Goal: Transaction & Acquisition: Purchase product/service

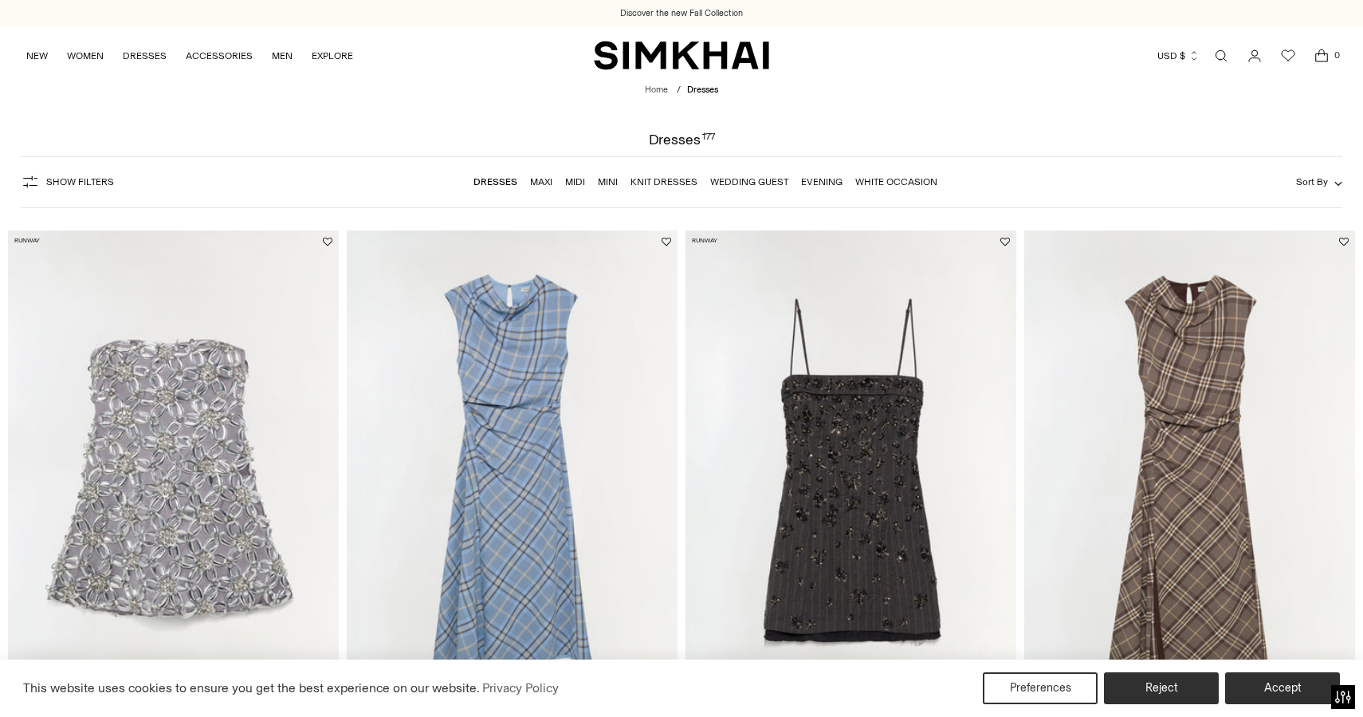
click at [756, 180] on link "Wedding Guest" at bounding box center [749, 181] width 78 height 11
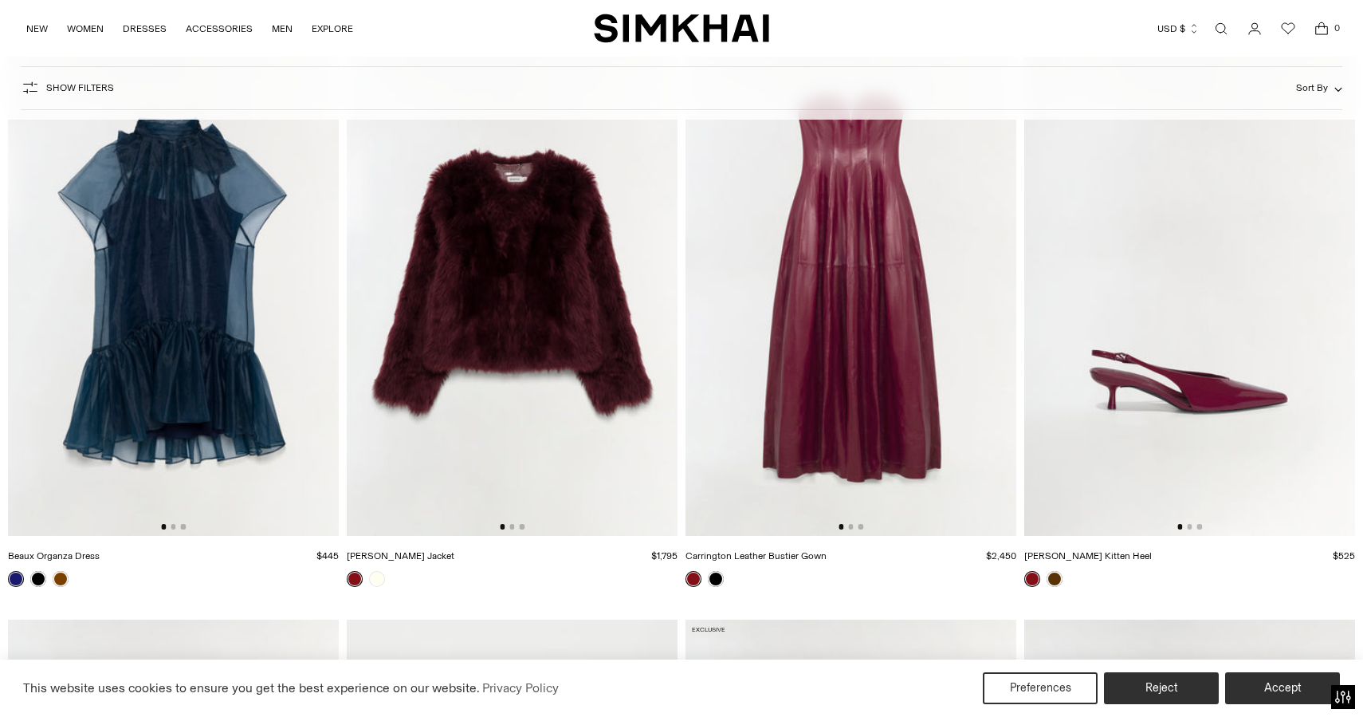
scroll to position [3084, 0]
click at [60, 579] on link at bounding box center [61, 578] width 16 height 16
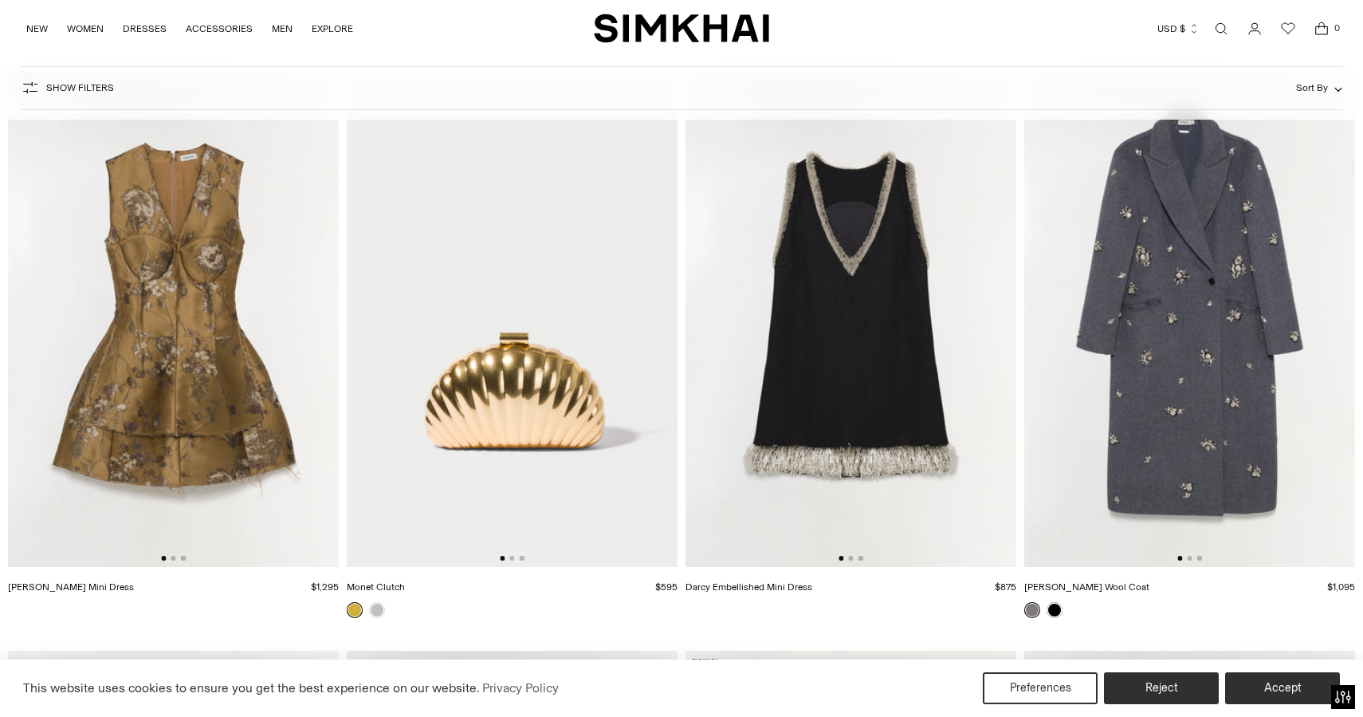
scroll to position [4794, 0]
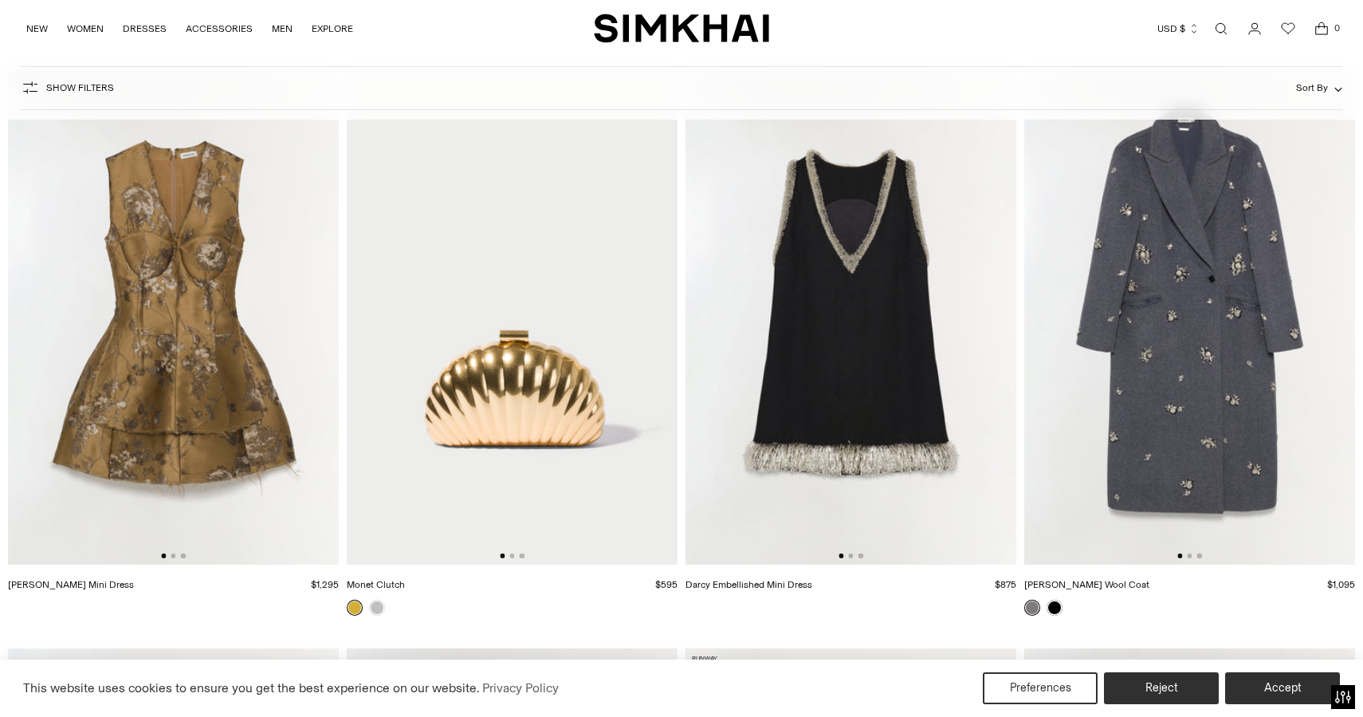
click at [200, 428] on img at bounding box center [173, 317] width 331 height 497
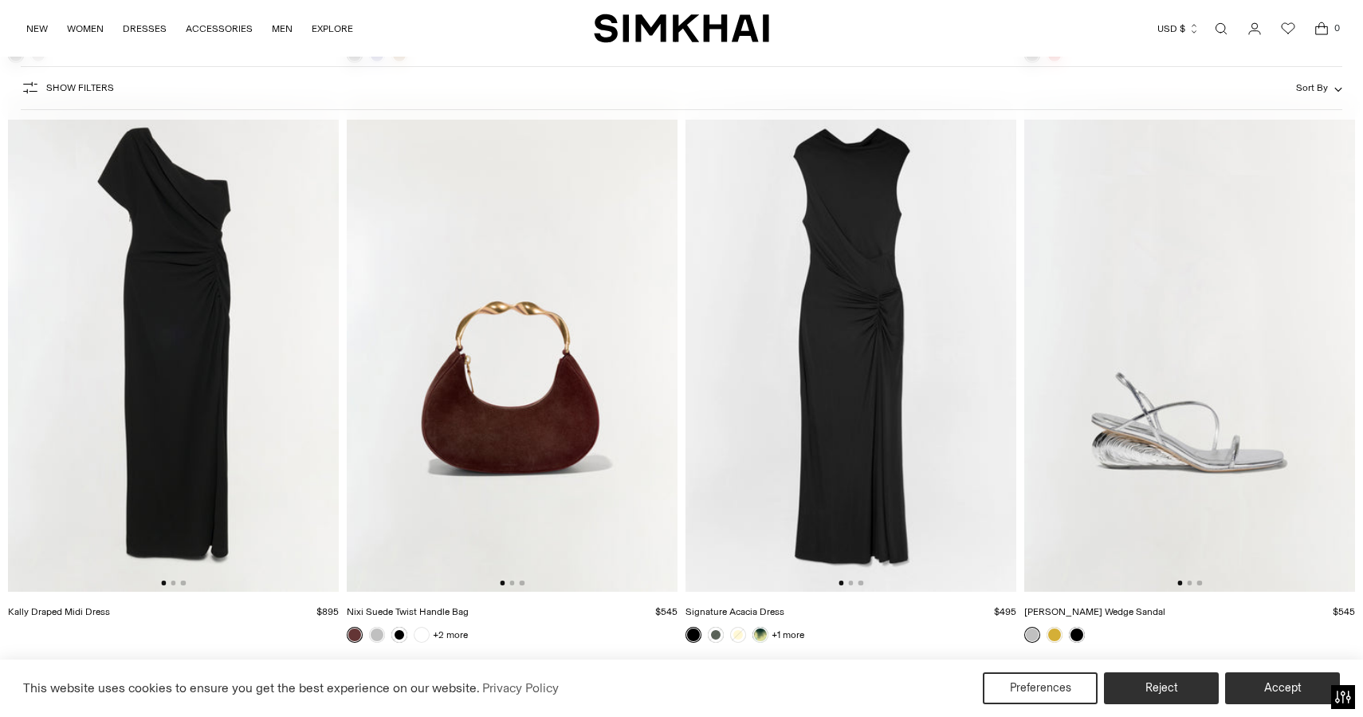
scroll to position [5925, 0]
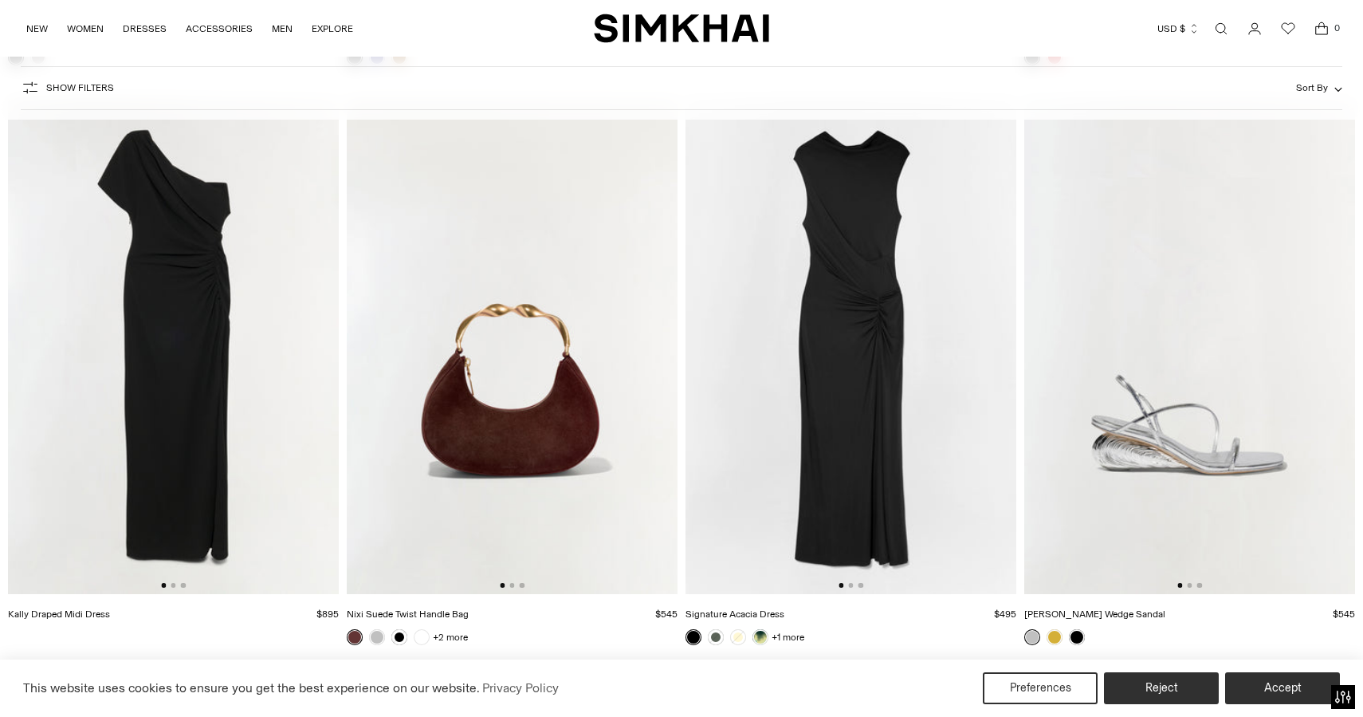
click at [874, 264] on img at bounding box center [851, 346] width 331 height 497
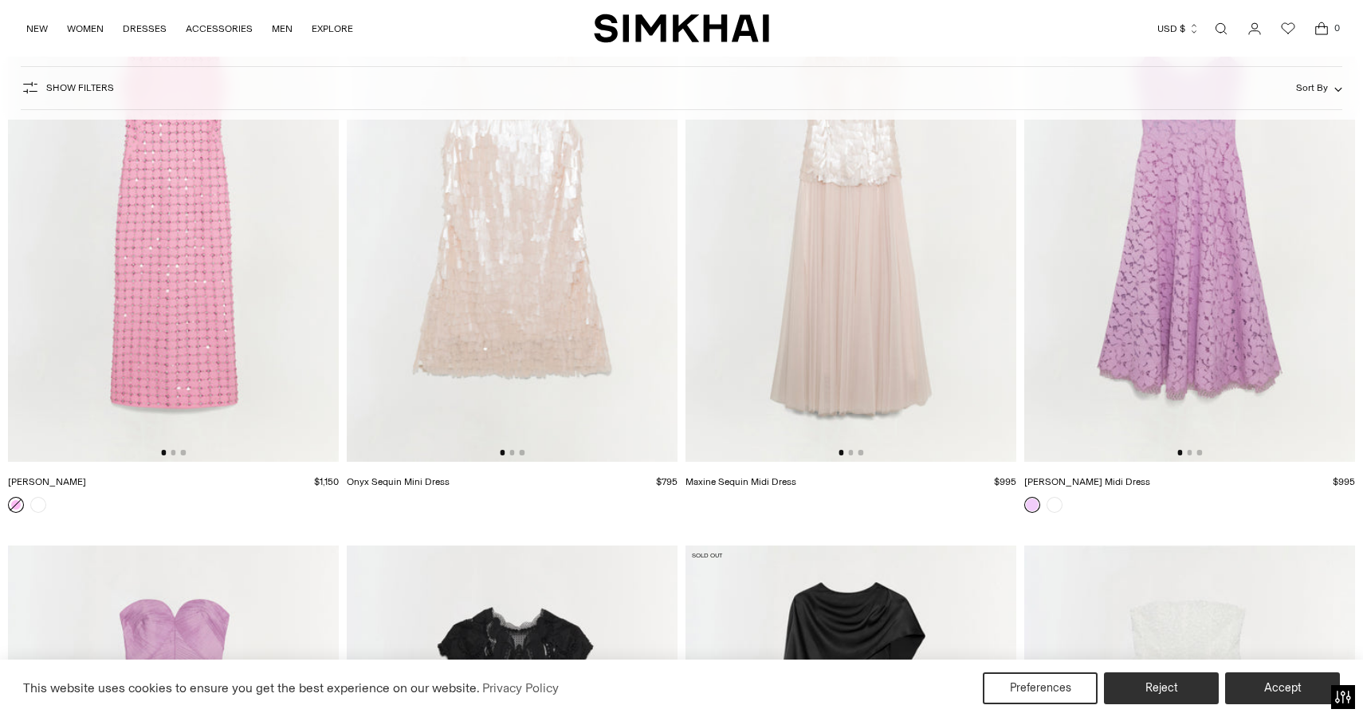
scroll to position [13602, 0]
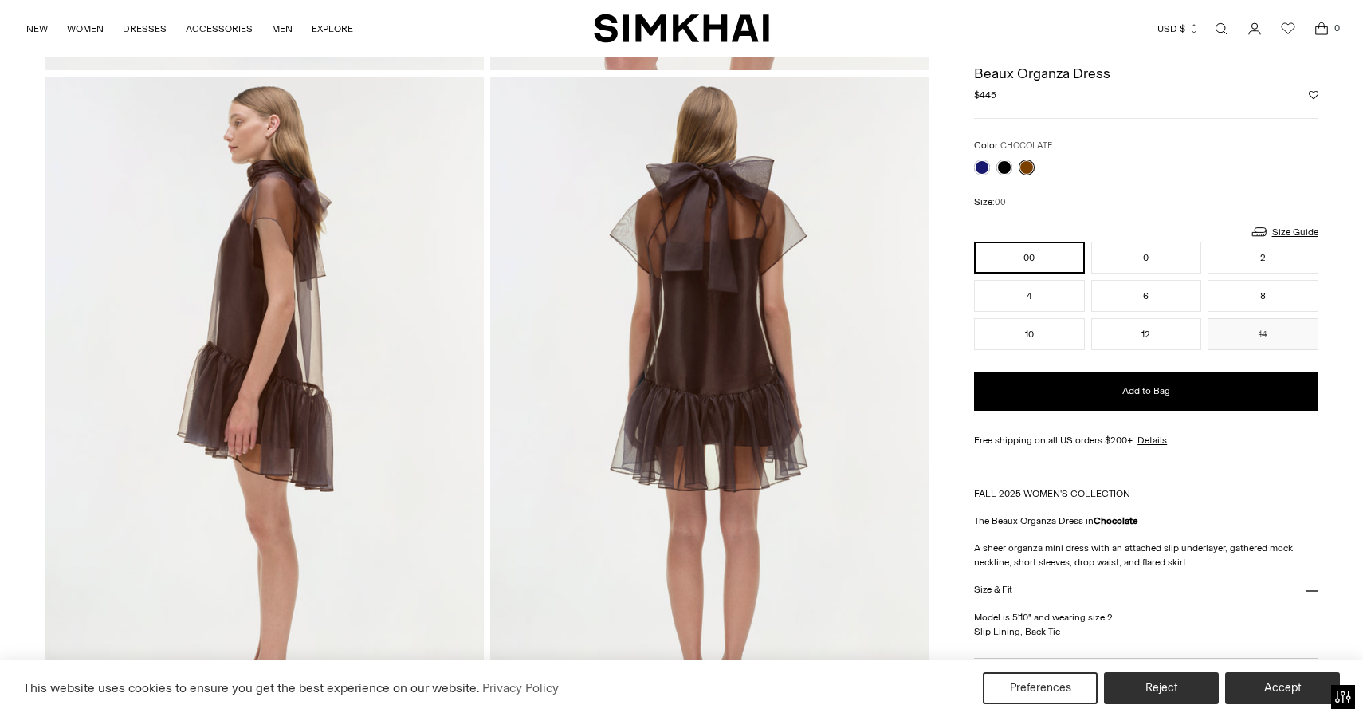
scroll to position [678, 0]
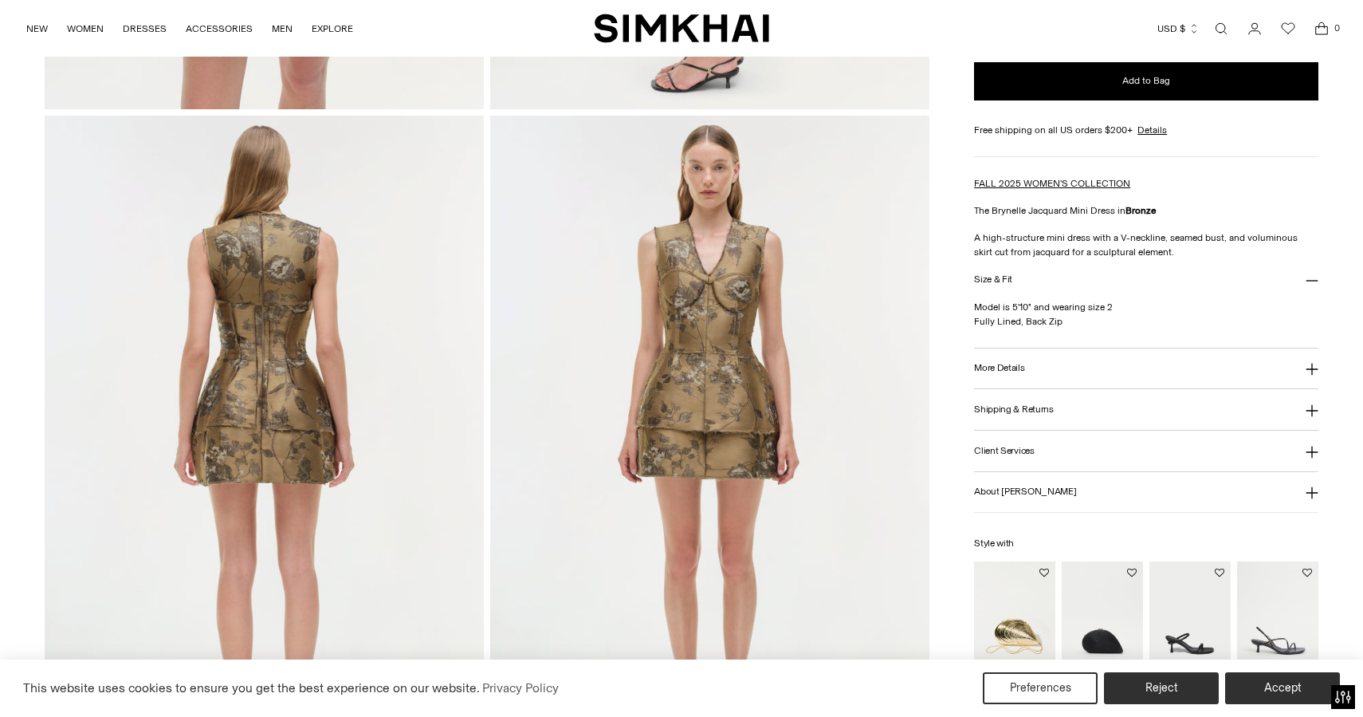
scroll to position [1332, 0]
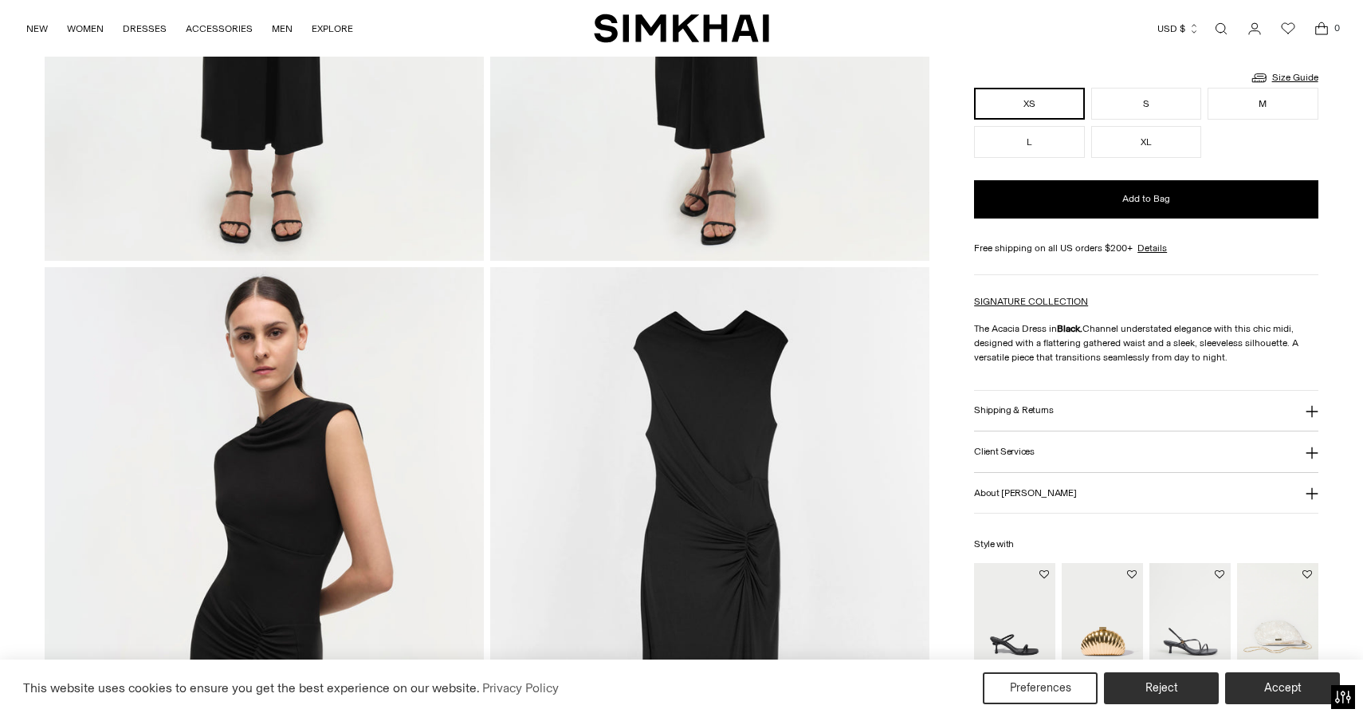
scroll to position [1221, 0]
